Goal: Find specific page/section: Find specific page/section

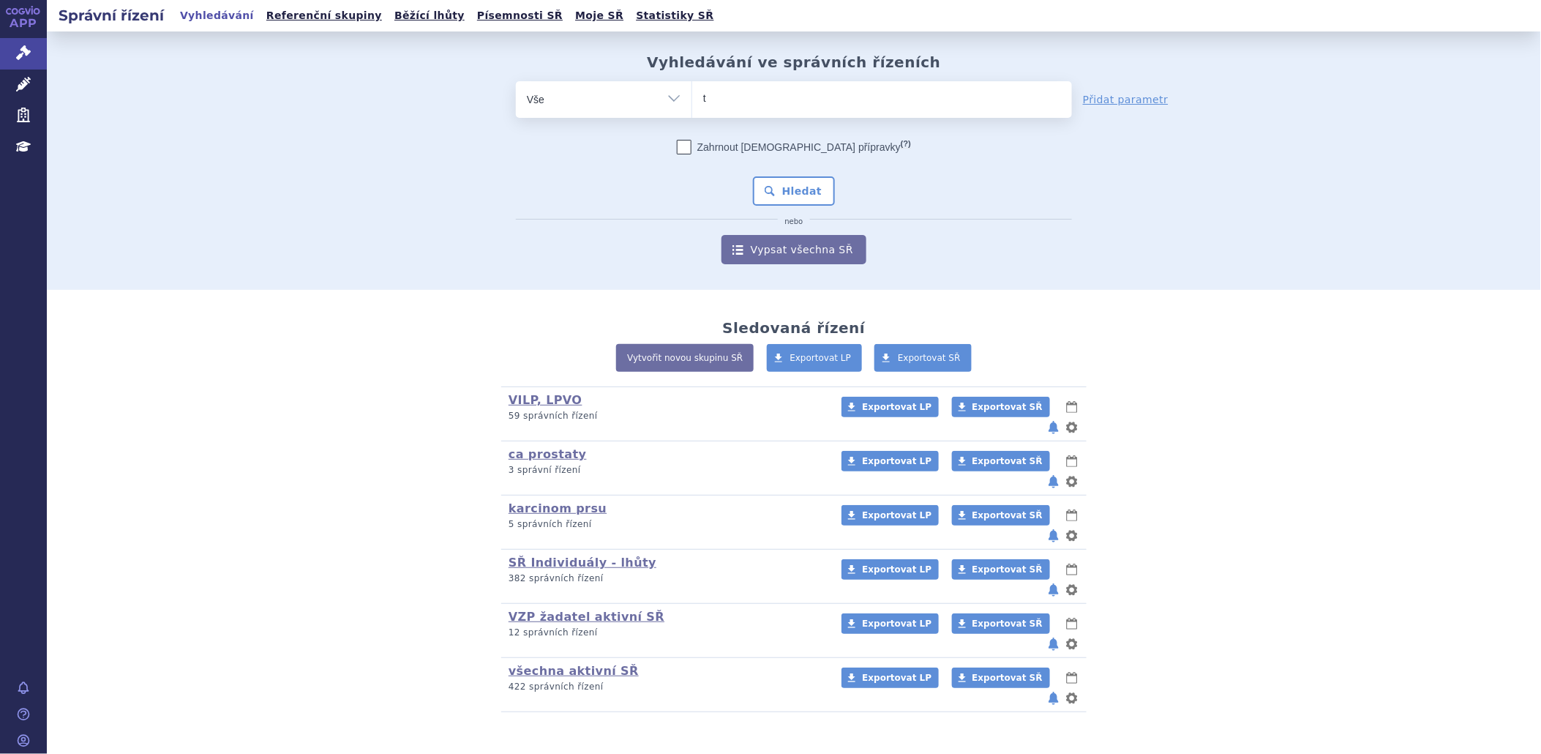
type input "ta"
type input "tav"
type input "tavn"
type input "tavne"
type input "tavneo"
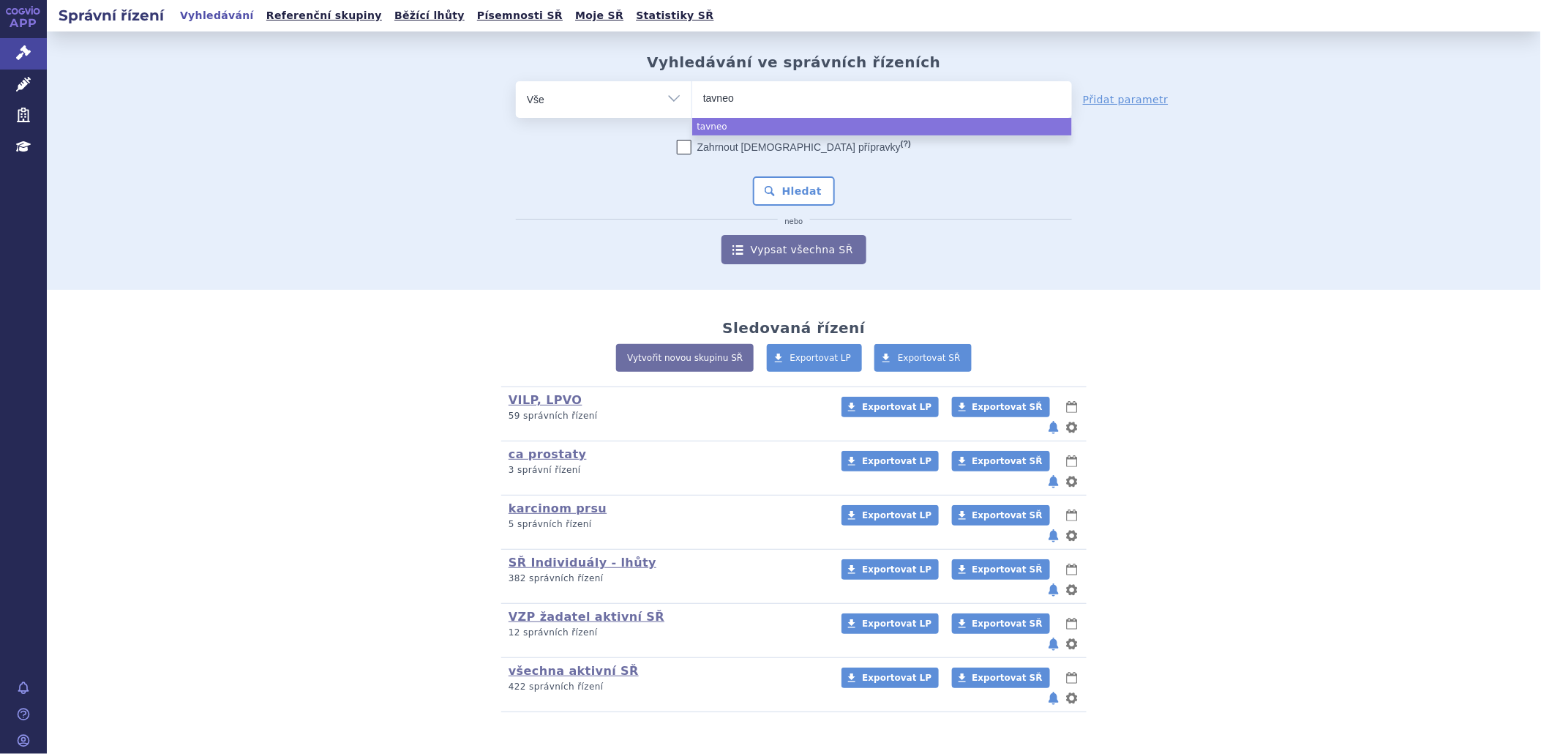
type input "tavneos"
select select "tavneos"
click at [788, 185] on button "Hledat" at bounding box center [794, 190] width 83 height 29
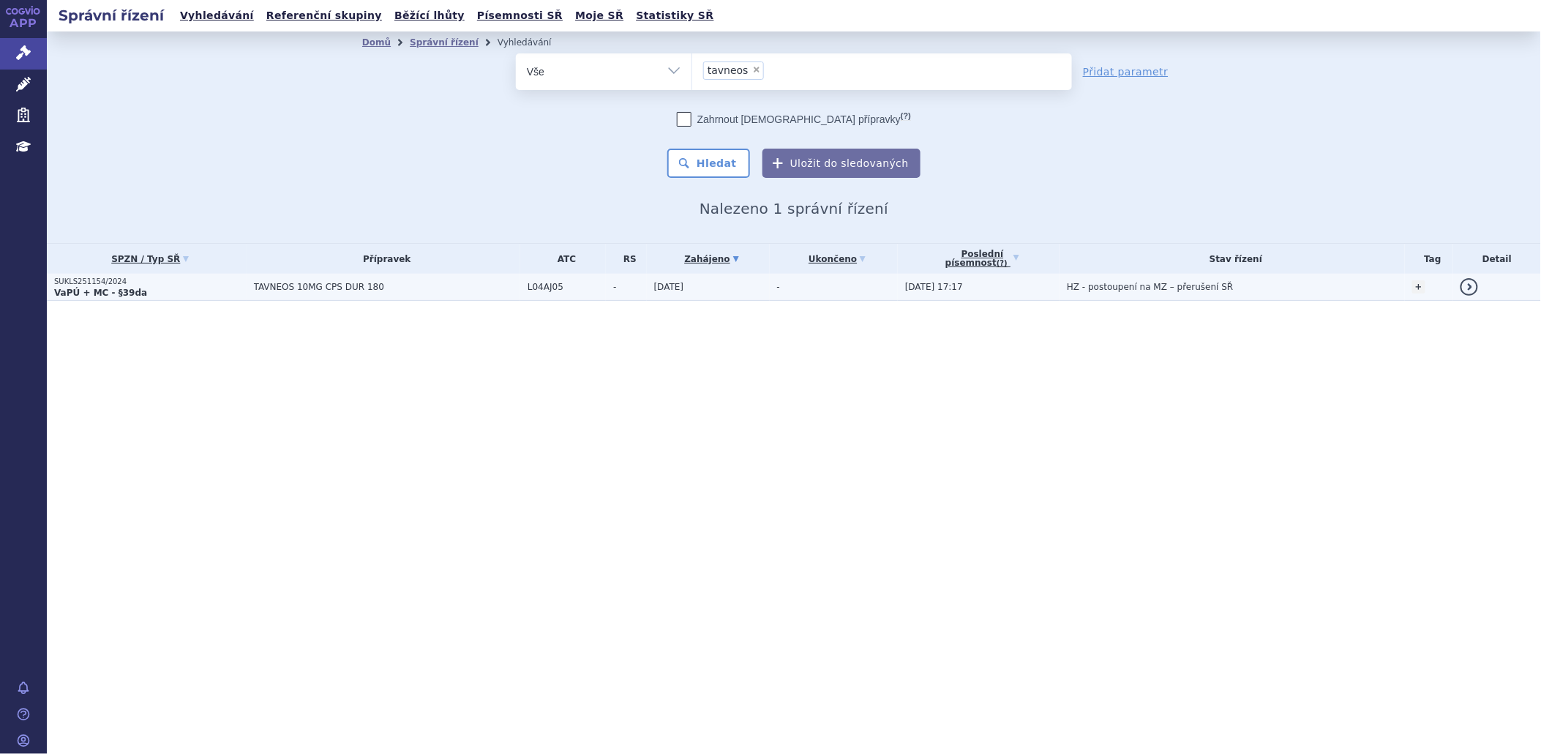
click at [81, 279] on p "SUKLS251154/2024" at bounding box center [150, 282] width 192 height 10
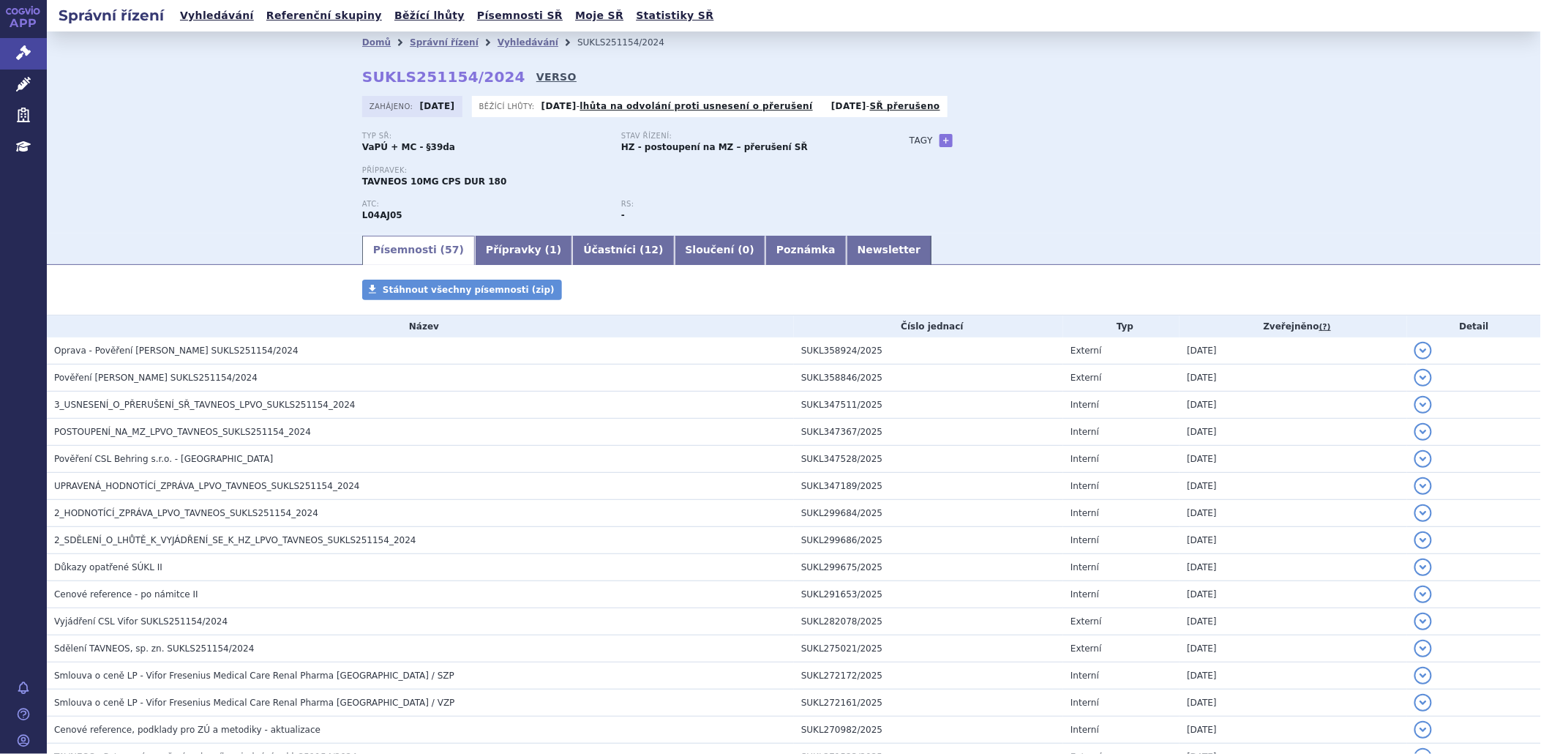
click at [536, 75] on link "VERSO" at bounding box center [556, 77] width 40 height 15
click at [35, 48] on link "Správní řízení" at bounding box center [23, 53] width 47 height 31
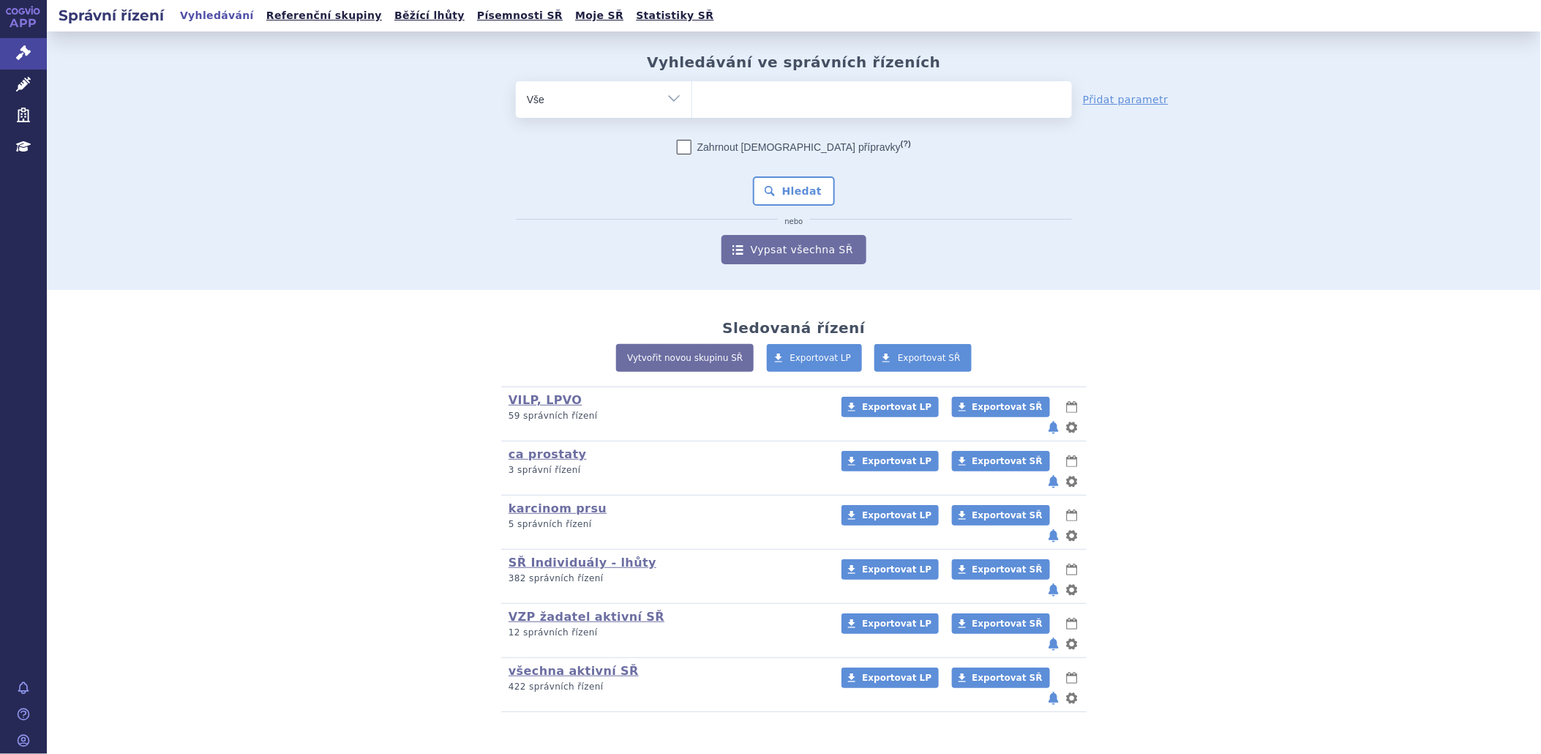
click at [747, 106] on ul at bounding box center [882, 96] width 380 height 31
click at [692, 106] on select at bounding box center [692, 99] width 1 height 37
type input "wi"
type input "win"
type input "winr"
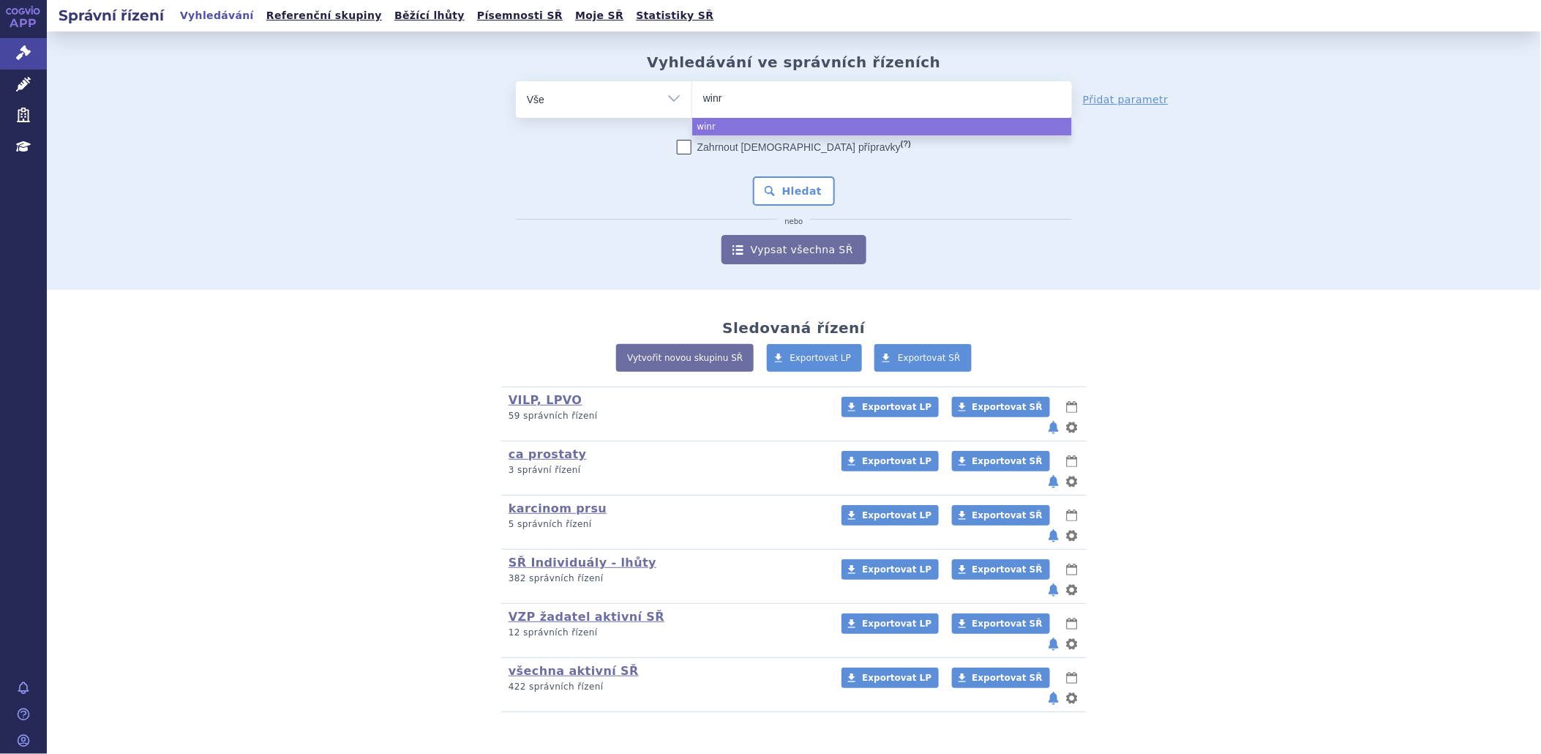
type input "winre"
select select "winre"
click at [795, 201] on button "Hledat" at bounding box center [794, 190] width 83 height 29
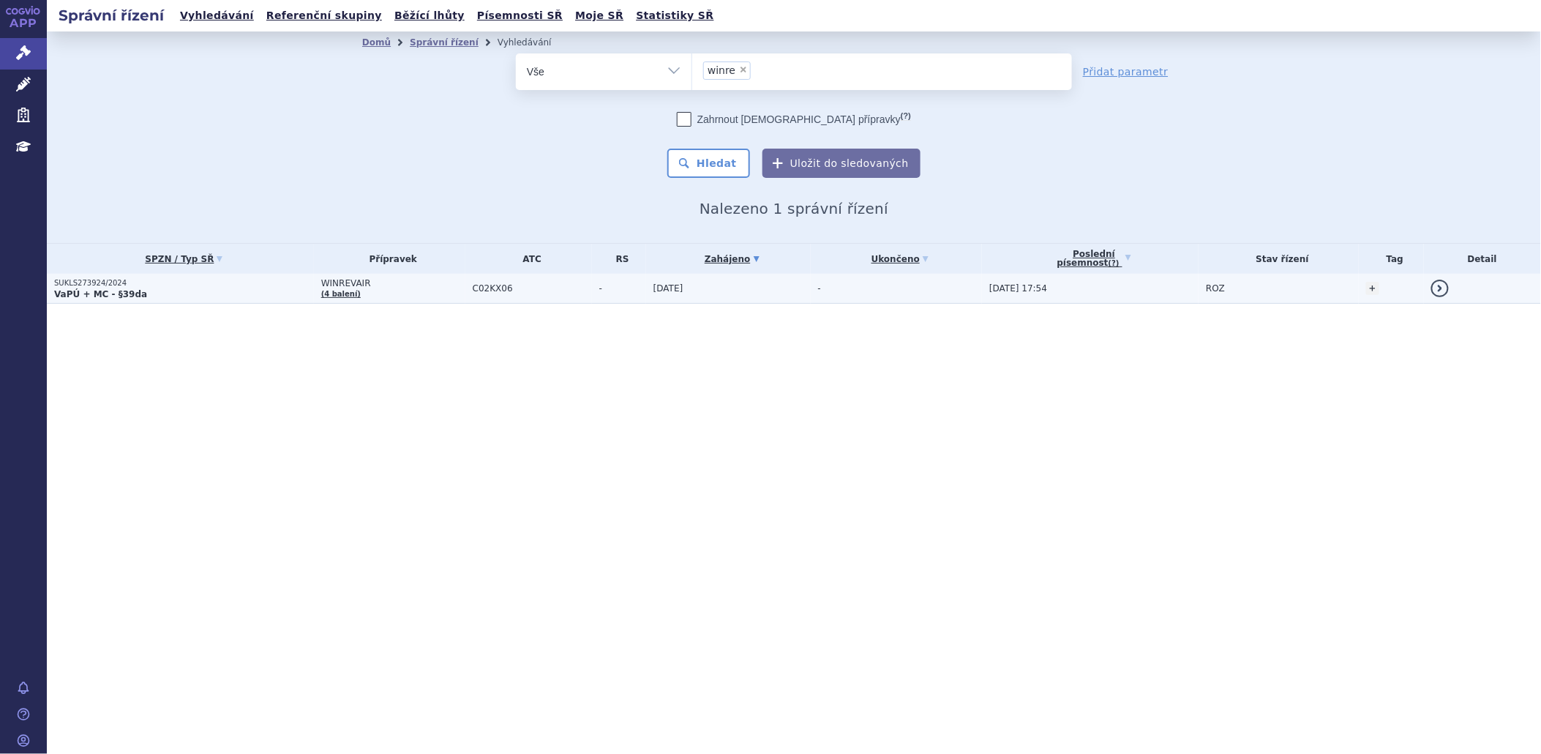
click at [66, 289] on strong "VaPÚ + MC - §39da" at bounding box center [100, 294] width 93 height 10
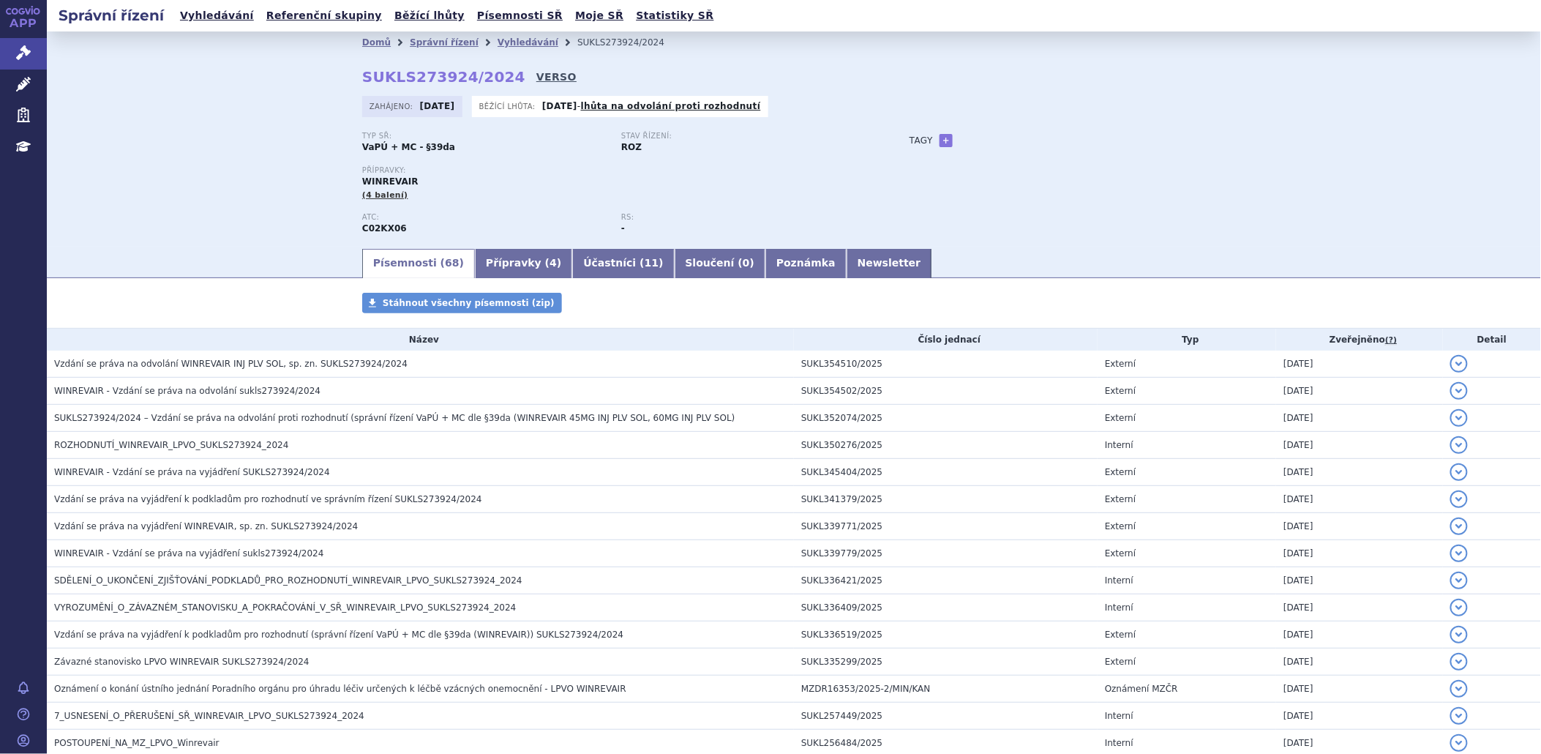
click at [536, 73] on link "VERSO" at bounding box center [556, 77] width 40 height 15
